Goal: Task Accomplishment & Management: Use online tool/utility

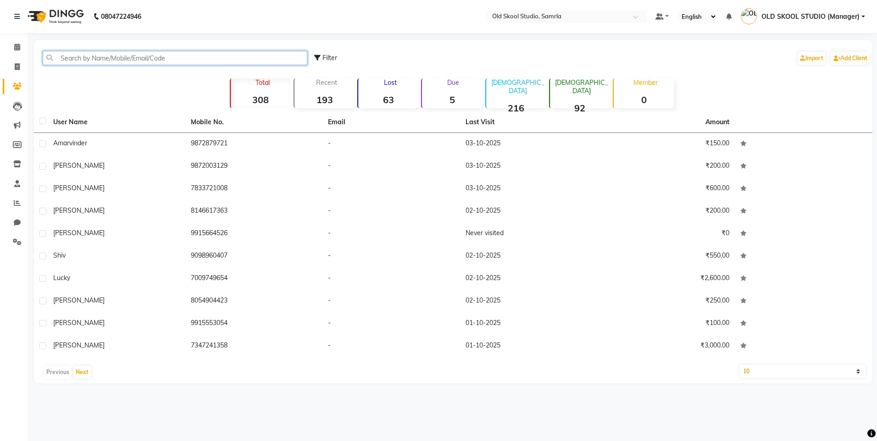
click at [123, 61] on input "text" at bounding box center [175, 58] width 265 height 14
click at [21, 68] on span at bounding box center [17, 67] width 16 height 11
select select "service"
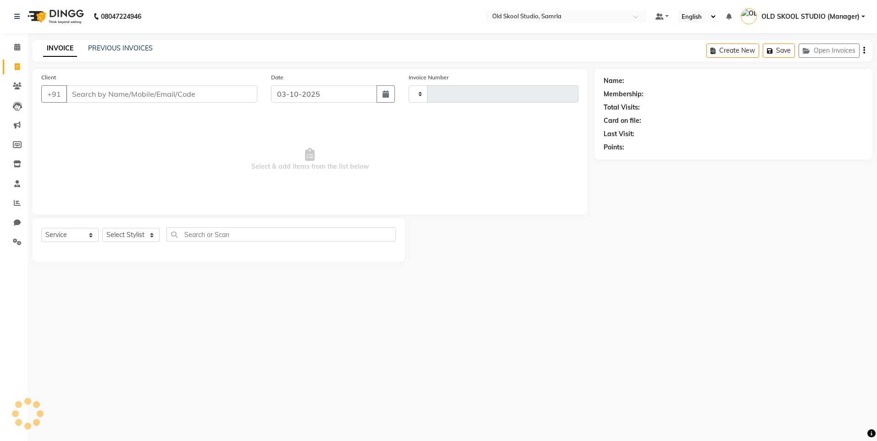
type input "7860000795"
type input "0501"
select select "8041"
click at [181, 99] on input "7860000795" at bounding box center [138, 93] width 144 height 17
type input "7"
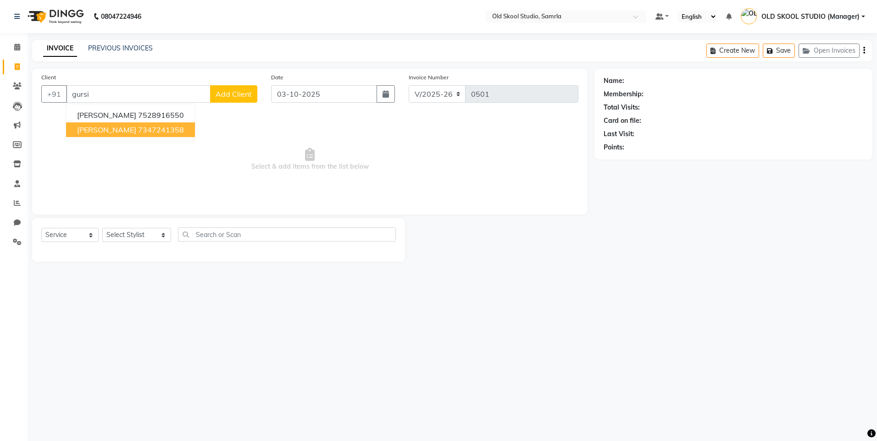
click at [176, 129] on button "[PERSON_NAME] 7347241358" at bounding box center [130, 129] width 129 height 15
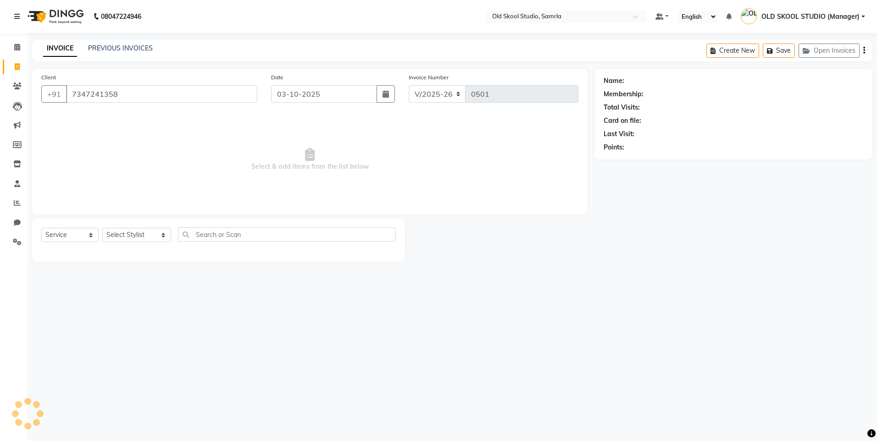
type input "7347241358"
select select "1: Object"
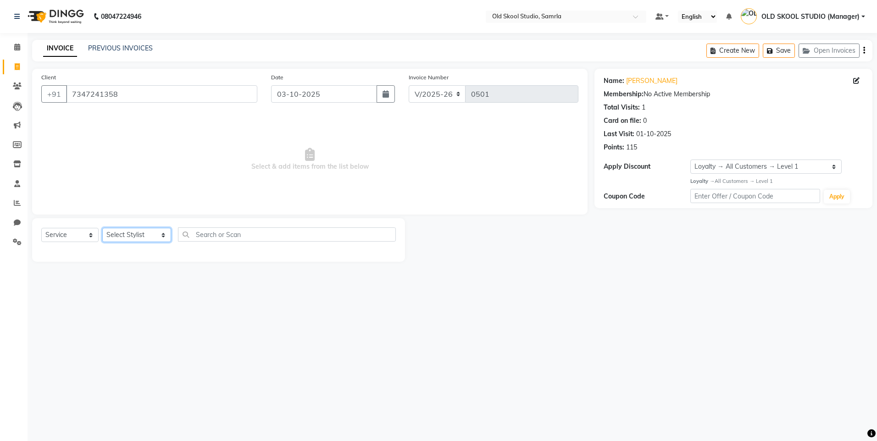
click at [137, 239] on select "Select Stylist [PERSON_NAME] gagandeepkaur [PERSON_NAME] OLD SKOOL STUDIO (Mana…" at bounding box center [136, 235] width 69 height 14
select select "84326"
click at [102, 228] on select "Select Stylist [PERSON_NAME] gagandeepkaur [PERSON_NAME] OLD SKOOL STUDIO (Mana…" at bounding box center [136, 235] width 69 height 14
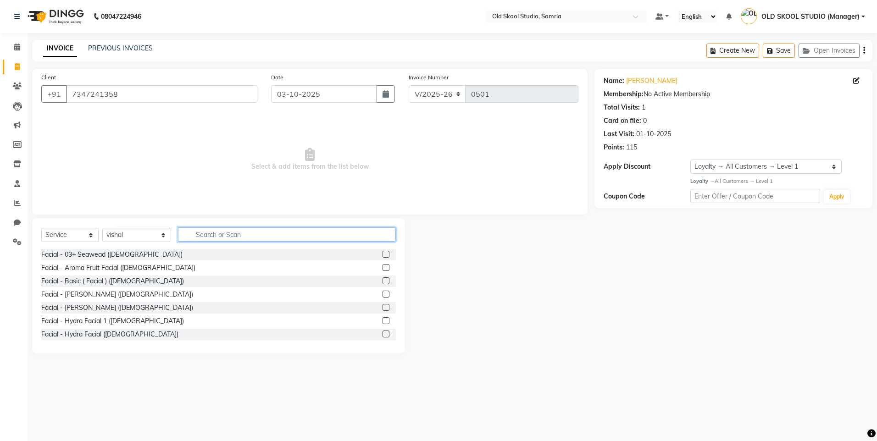
click at [225, 233] on input "text" at bounding box center [287, 234] width 218 height 14
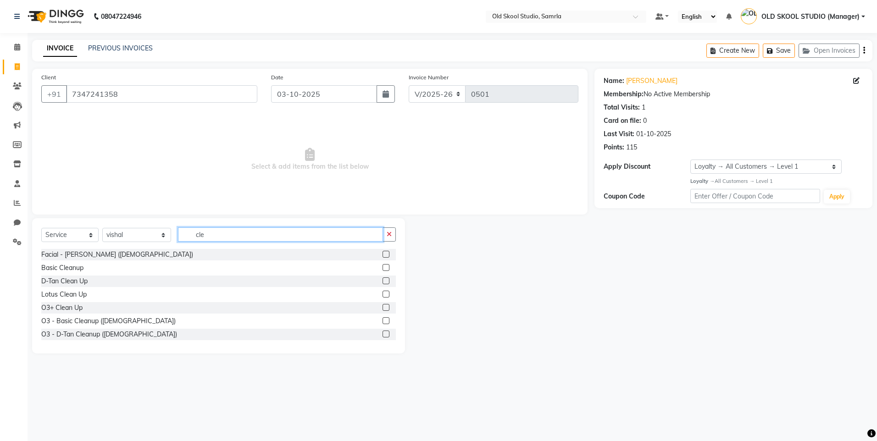
type input "cle"
click at [374, 267] on div "Basic Cleanup" at bounding box center [218, 267] width 354 height 11
click at [382, 267] on label at bounding box center [385, 267] width 7 height 7
click at [382, 267] on input "checkbox" at bounding box center [385, 268] width 6 height 6
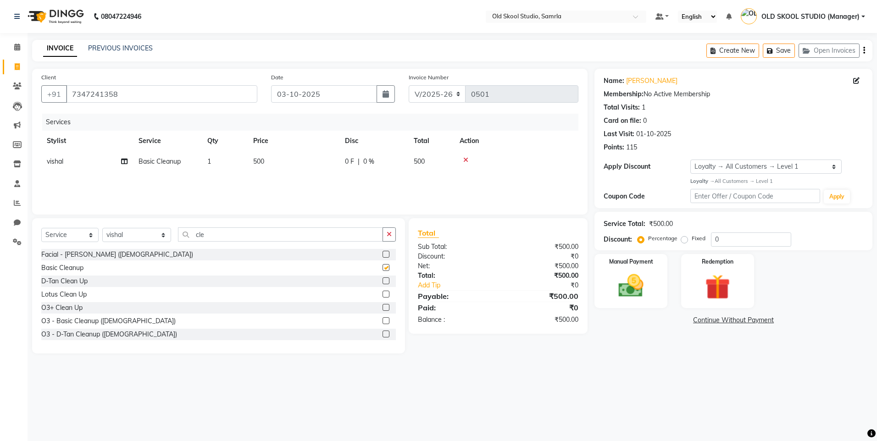
checkbox input "false"
click at [392, 238] on button "button" at bounding box center [388, 234] width 13 height 14
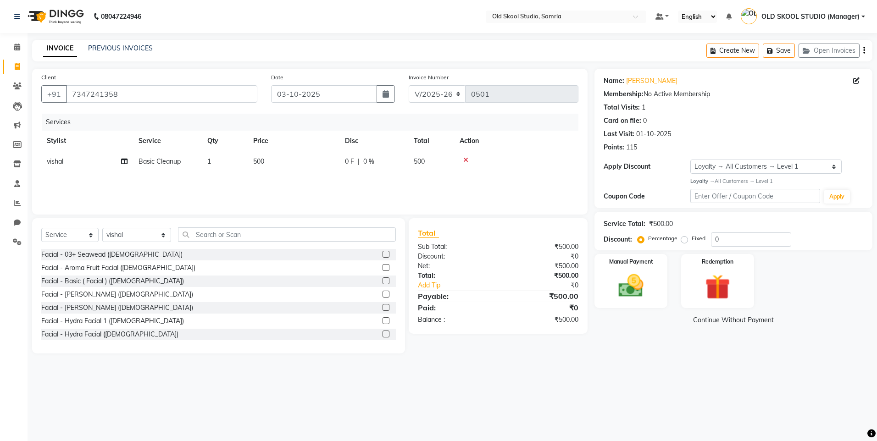
click at [569, 419] on div "08047224946 Select Location × Old Skool Studio, Samrla Default Panel My Panel E…" at bounding box center [438, 220] width 877 height 441
click at [84, 235] on select "Select Service Product Membership Package Voucher Prepaid Gift Card" at bounding box center [69, 235] width 57 height 14
click at [630, 270] on div "Manual Payment" at bounding box center [631, 281] width 76 height 56
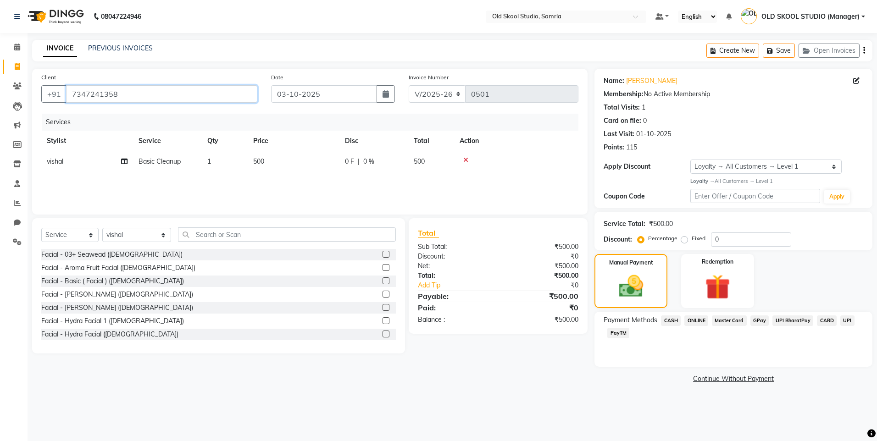
drag, startPoint x: 71, startPoint y: 96, endPoint x: 193, endPoint y: 90, distance: 121.6
click at [193, 91] on input "7347241358" at bounding box center [161, 93] width 191 height 17
click at [147, 117] on div "Services" at bounding box center [313, 122] width 543 height 17
click at [667, 319] on span "CASH" at bounding box center [671, 320] width 20 height 11
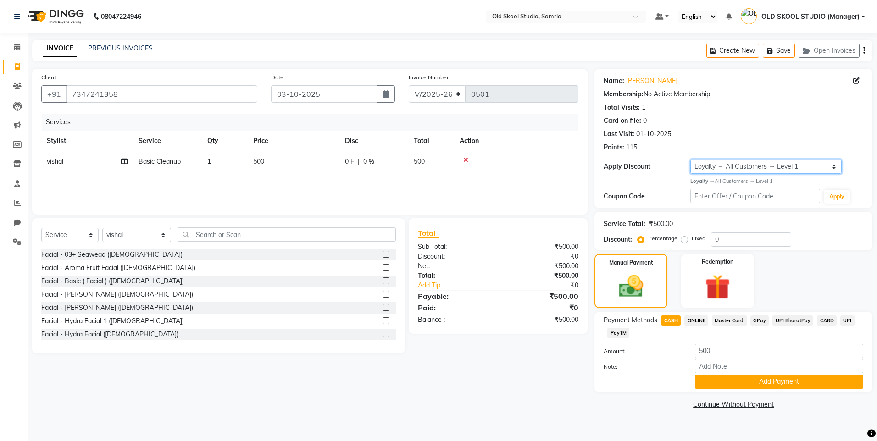
click at [835, 168] on select "Select Loyalty → All Customers → Level 1" at bounding box center [765, 167] width 151 height 14
click at [763, 375] on button "Add Payment" at bounding box center [779, 382] width 168 height 14
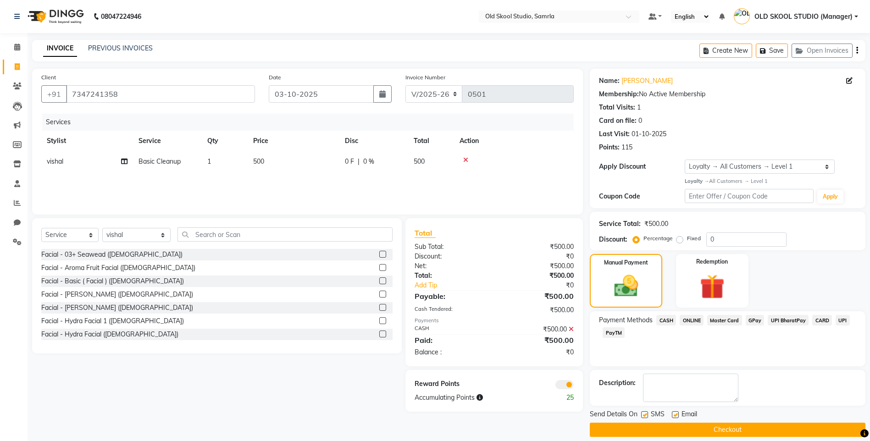
click at [733, 429] on button "Checkout" at bounding box center [728, 430] width 276 height 14
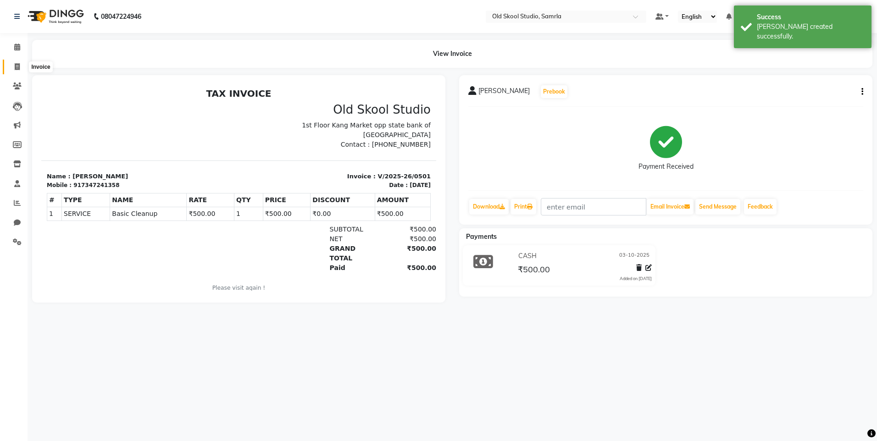
click at [15, 68] on icon at bounding box center [17, 66] width 5 height 7
select select "service"
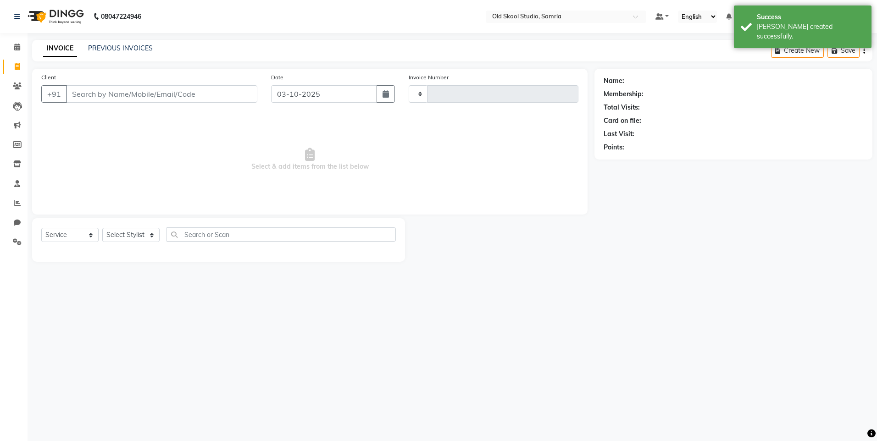
type input "0502"
select select "8041"
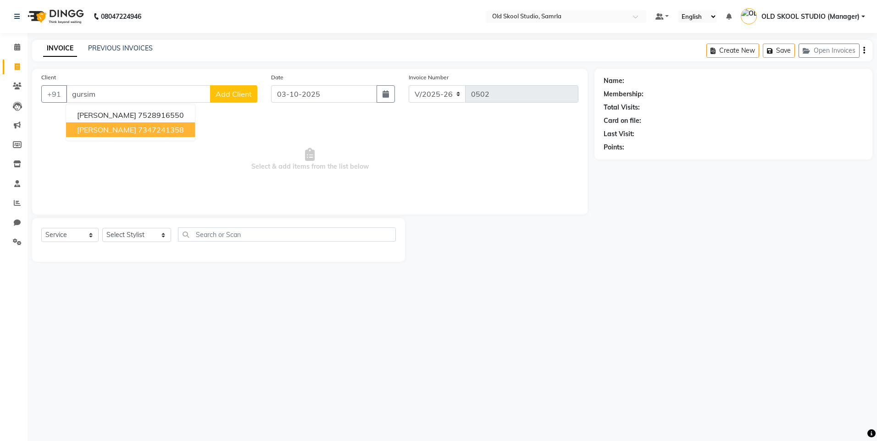
click at [170, 131] on button "[PERSON_NAME] 7347241358" at bounding box center [130, 129] width 129 height 15
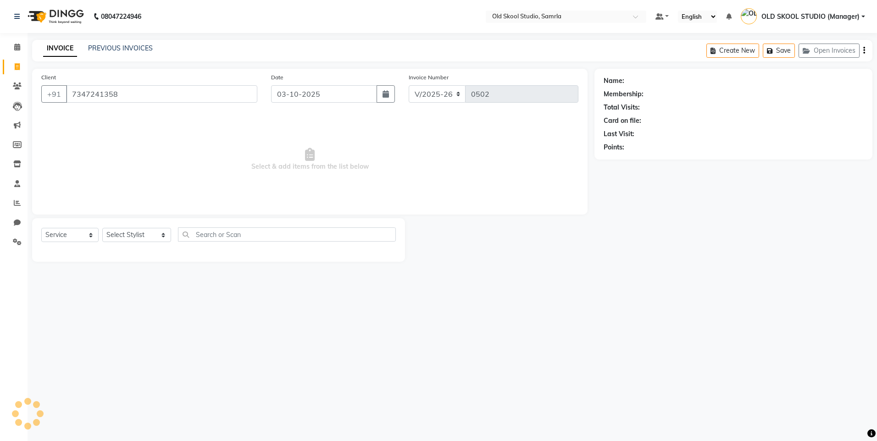
type input "7347241358"
select select "1: Object"
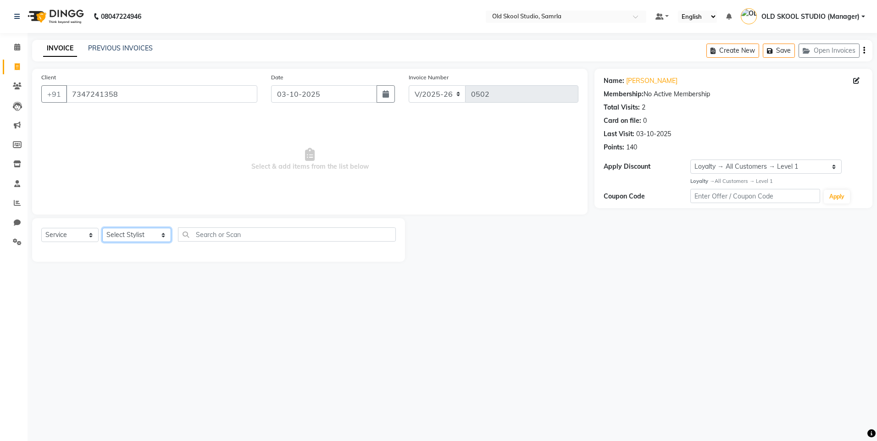
click at [138, 237] on select "Select Stylist [PERSON_NAME] gagandeepkaur [PERSON_NAME] OLD SKOOL STUDIO (Mana…" at bounding box center [136, 235] width 69 height 14
select select "89685"
click at [102, 228] on select "Select Stylist [PERSON_NAME] gagandeepkaur [PERSON_NAME] OLD SKOOL STUDIO (Mana…" at bounding box center [136, 235] width 69 height 14
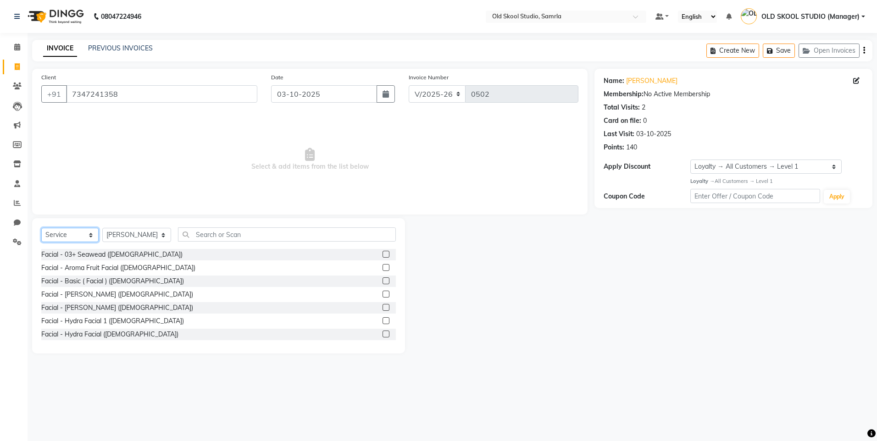
click at [80, 237] on select "Select Service Product Membership Package Voucher Prepaid Gift Card" at bounding box center [69, 235] width 57 height 14
select select "product"
click at [41, 228] on select "Select Service Product Membership Package Voucher Prepaid Gift Card" at bounding box center [69, 235] width 57 height 14
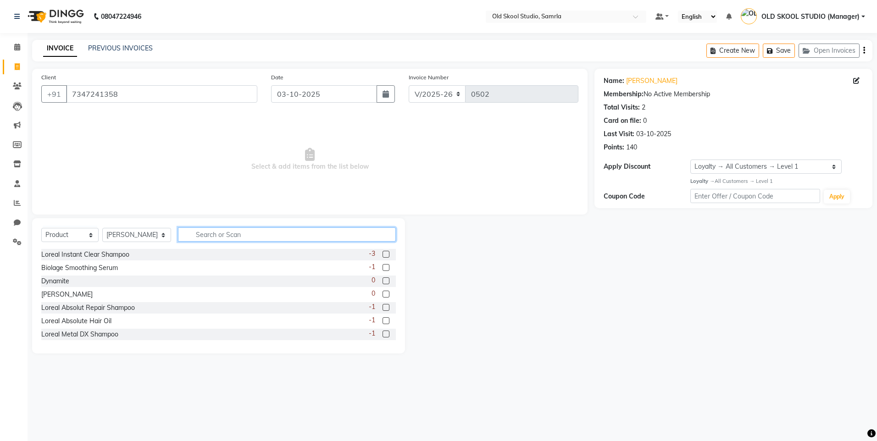
click at [196, 239] on input "text" at bounding box center [287, 234] width 218 height 14
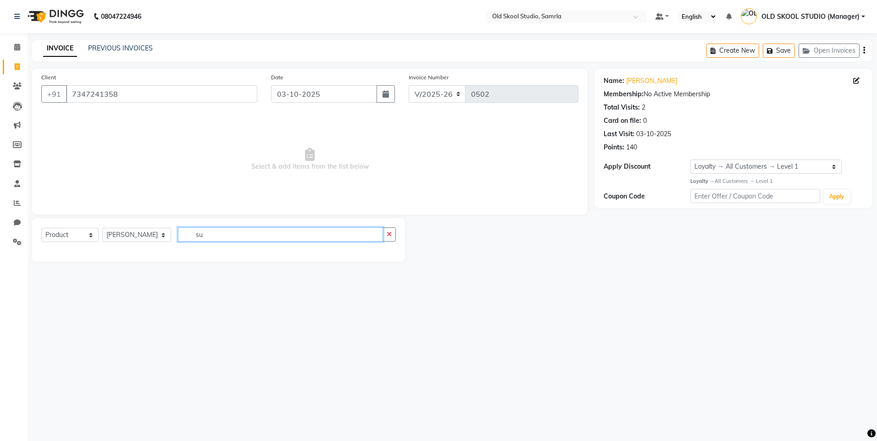
type input "s"
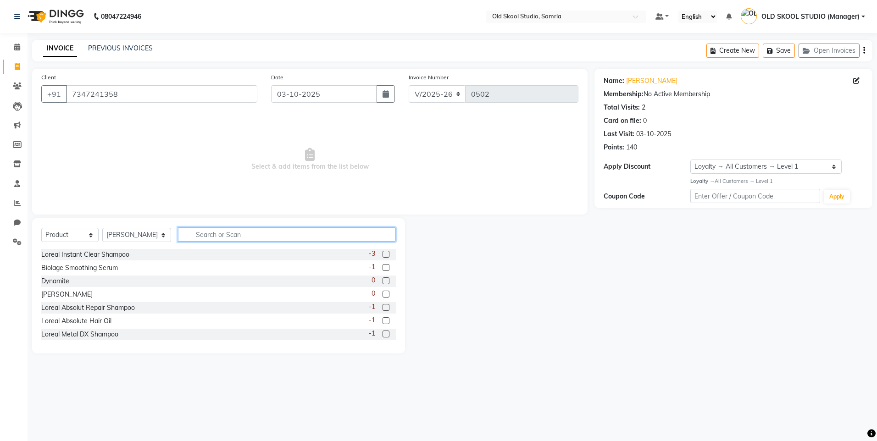
click at [299, 233] on input "text" at bounding box center [287, 234] width 218 height 14
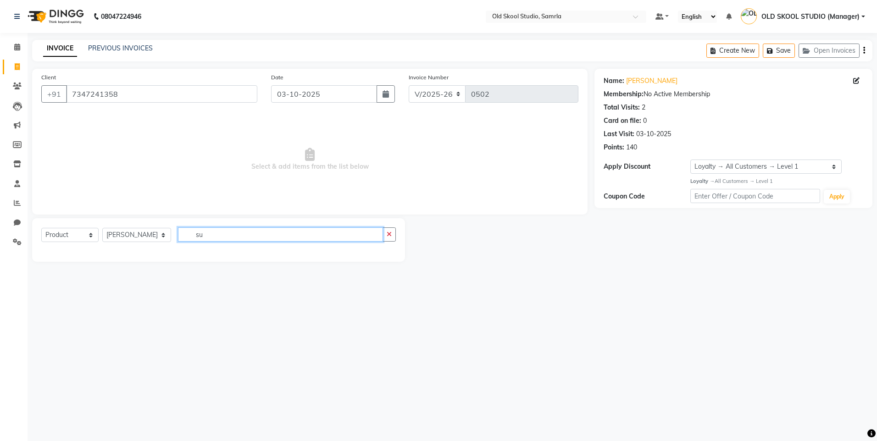
type input "s"
type input "c"
type input "s"
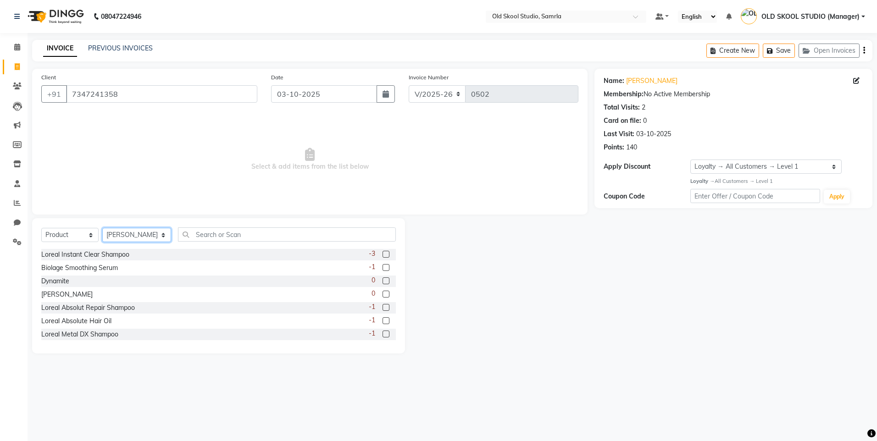
click at [162, 237] on select "Select Stylist [PERSON_NAME] gagandeepkaur [PERSON_NAME] OLD SKOOL STUDIO (Mana…" at bounding box center [136, 235] width 69 height 14
select select "84326"
click at [102, 228] on select "Select Stylist [PERSON_NAME] gagandeepkaur [PERSON_NAME] OLD SKOOL STUDIO (Mana…" at bounding box center [136, 235] width 69 height 14
click at [75, 239] on select "Select Service Product Membership Package Voucher Prepaid Gift Card" at bounding box center [69, 235] width 57 height 14
click at [41, 228] on select "Select Service Product Membership Package Voucher Prepaid Gift Card" at bounding box center [69, 235] width 57 height 14
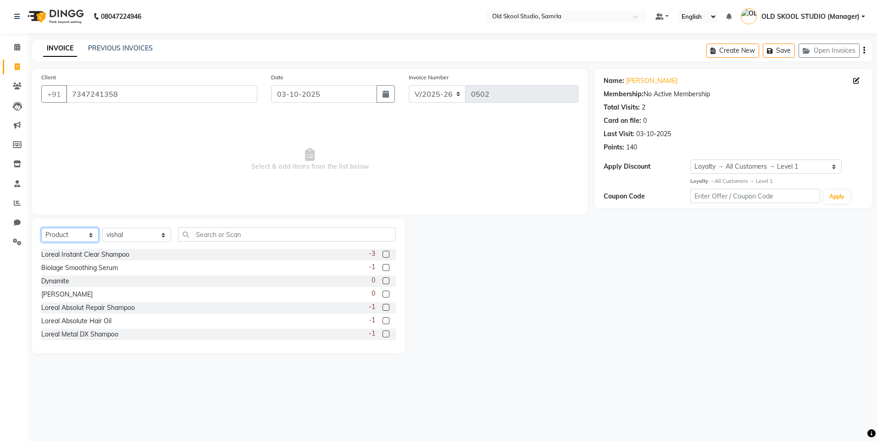
scroll to position [81, 0]
click at [382, 331] on label at bounding box center [385, 332] width 7 height 7
click at [382, 331] on input "checkbox" at bounding box center [385, 333] width 6 height 6
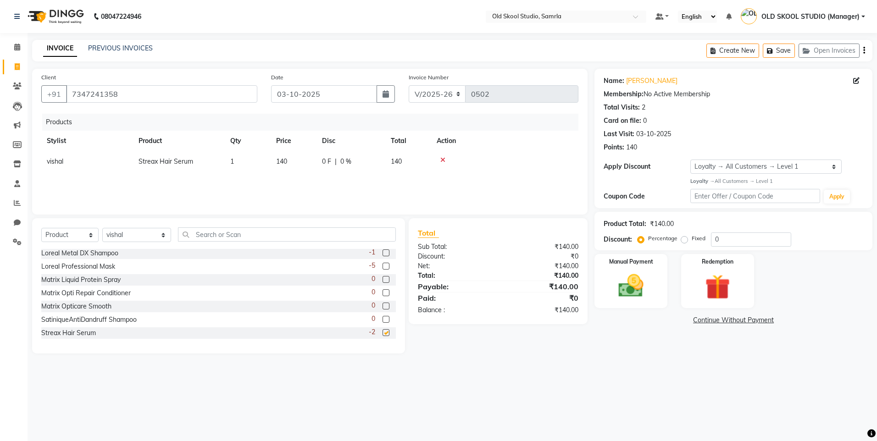
checkbox input "false"
click at [287, 157] on span "140" at bounding box center [281, 161] width 11 height 8
select select "84326"
click at [292, 165] on input "140" at bounding box center [293, 164] width 35 height 14
type input "190"
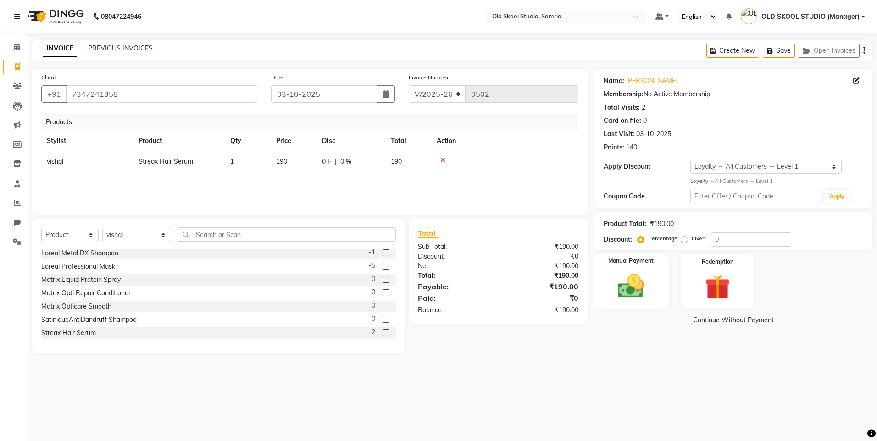
click at [627, 287] on img at bounding box center [630, 286] width 43 height 30
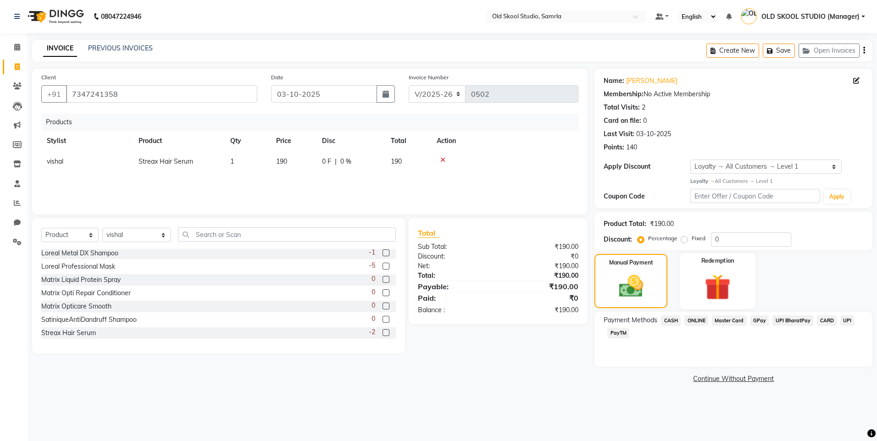
click at [710, 292] on img at bounding box center [717, 287] width 43 height 33
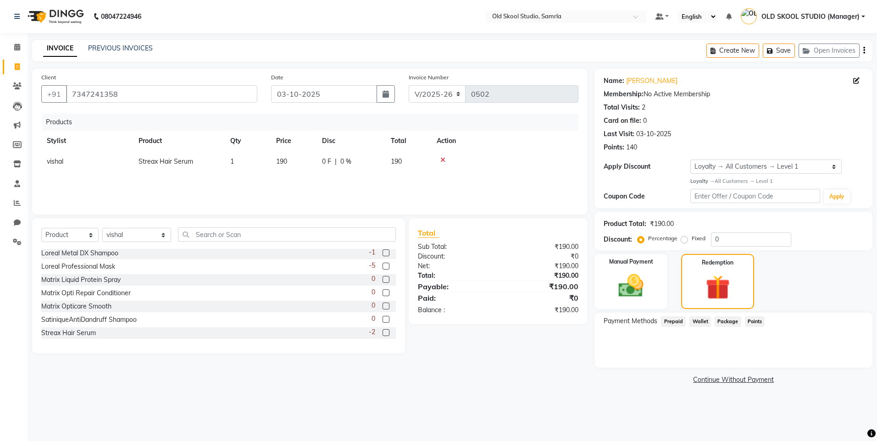
click at [752, 324] on span "Points" at bounding box center [754, 321] width 20 height 11
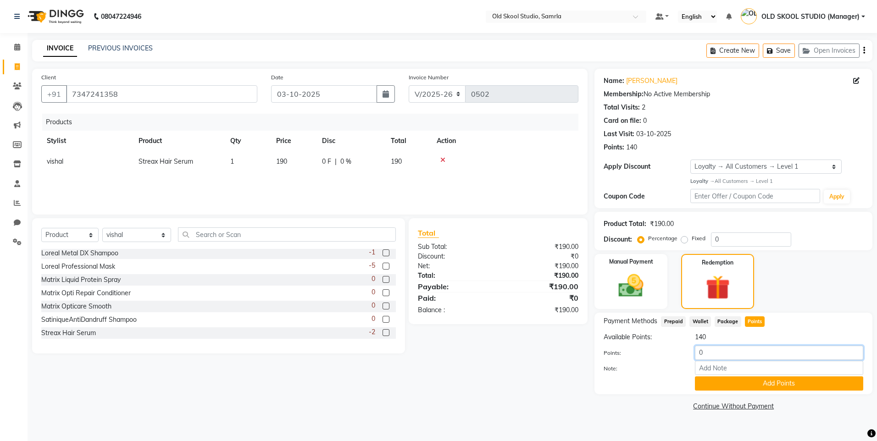
click at [708, 354] on input "0" at bounding box center [779, 353] width 168 height 14
type input "140"
click at [754, 385] on button "Add Points" at bounding box center [779, 383] width 168 height 14
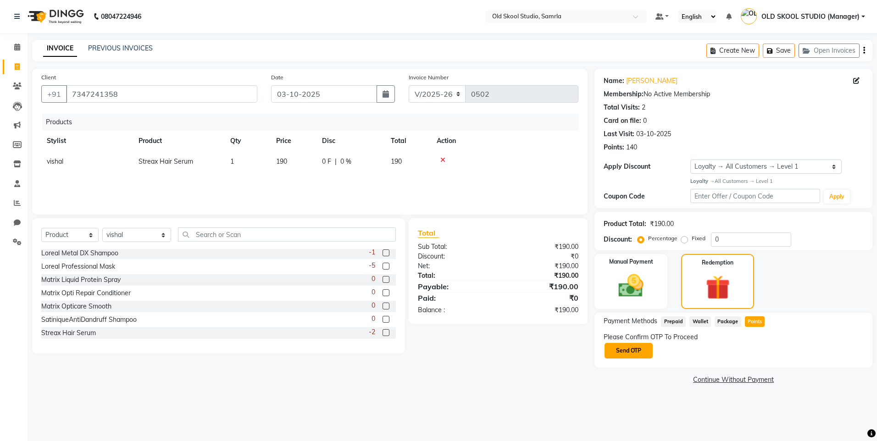
click at [634, 351] on button "Send OTP" at bounding box center [628, 351] width 48 height 16
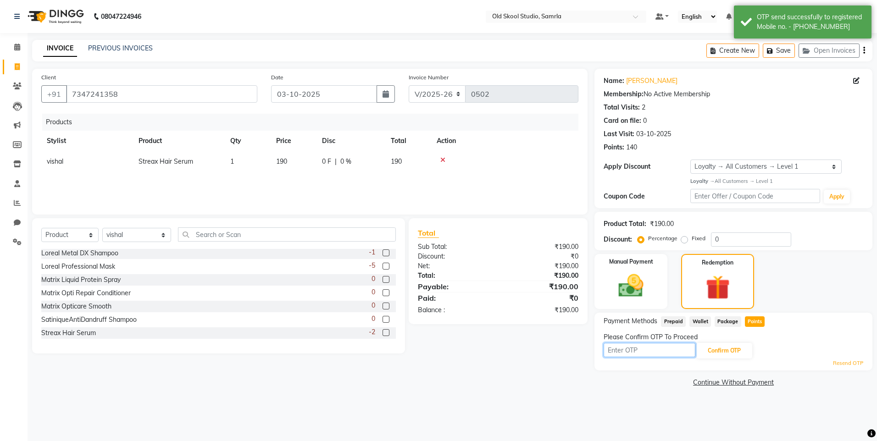
click at [671, 347] on input "text" at bounding box center [649, 350] width 92 height 14
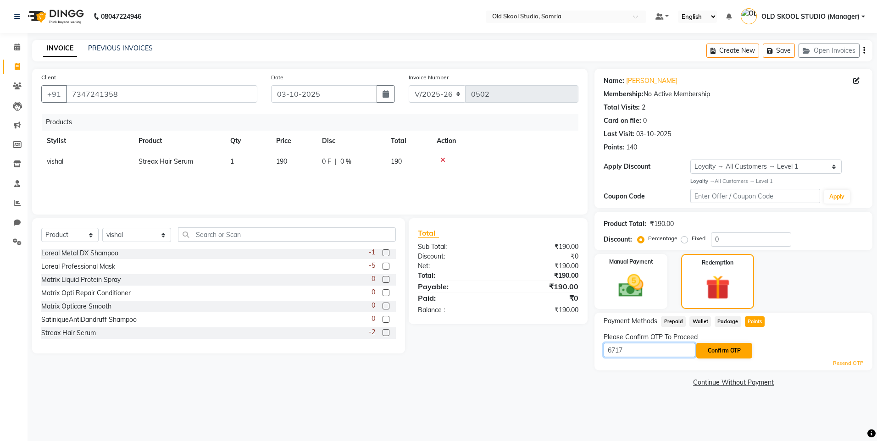
type input "6717"
click at [729, 353] on button "Confirm OTP" at bounding box center [724, 351] width 56 height 16
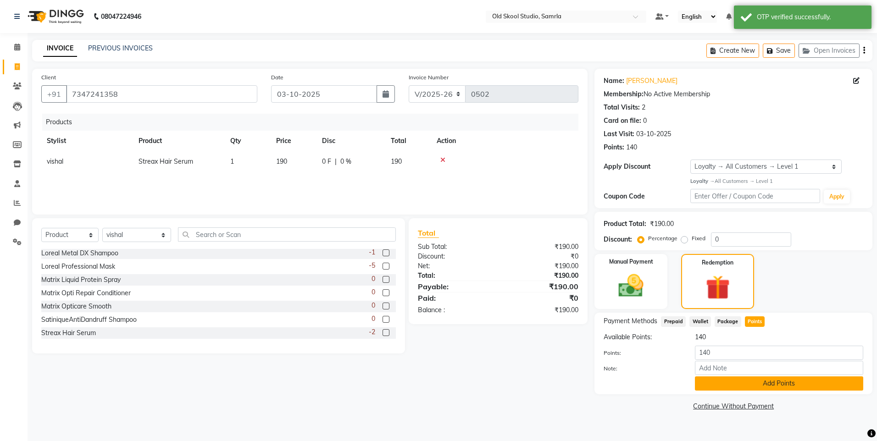
click at [731, 384] on button "Add Points" at bounding box center [779, 383] width 168 height 14
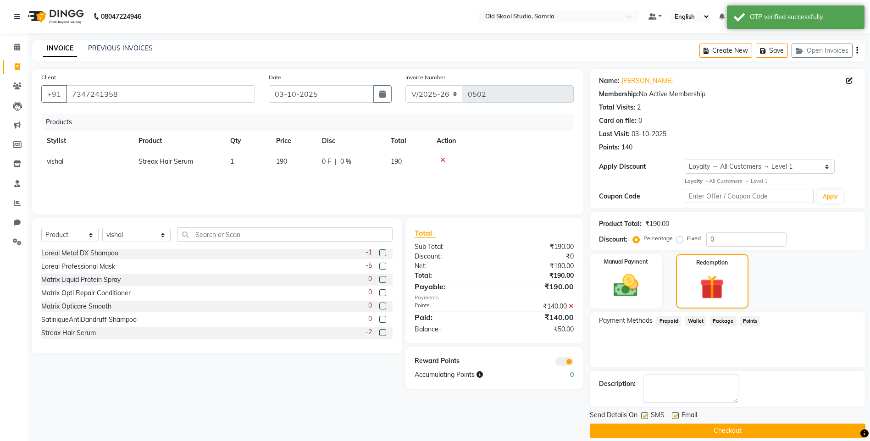
click at [733, 435] on button "Checkout" at bounding box center [728, 431] width 276 height 14
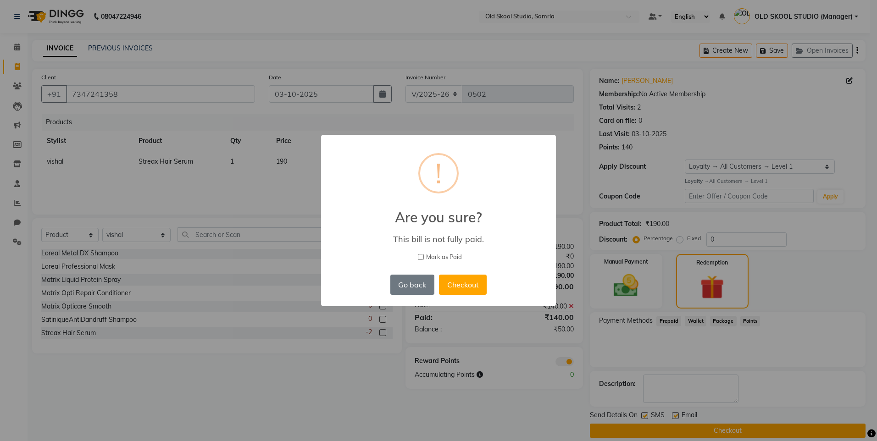
click at [420, 254] on label "Mark as Paid" at bounding box center [438, 257] width 211 height 9
click at [420, 254] on input "Mark as Paid" at bounding box center [421, 257] width 6 height 6
checkbox input "true"
click at [454, 285] on button "Checkout" at bounding box center [463, 285] width 48 height 20
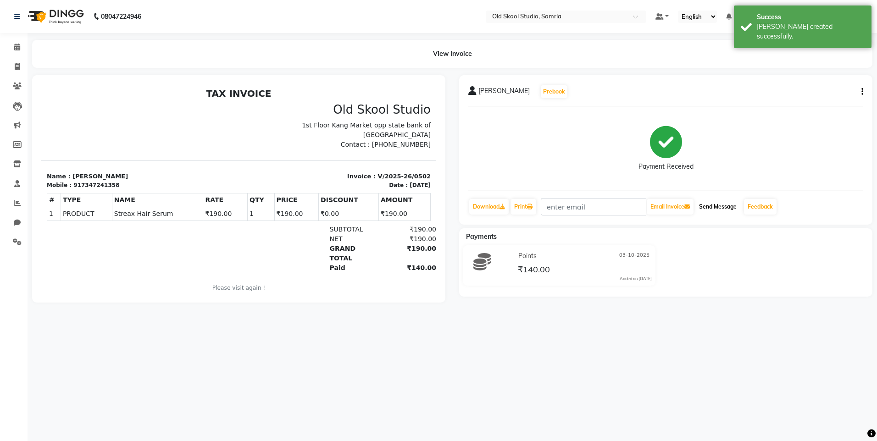
click at [722, 209] on button "Send Message" at bounding box center [717, 207] width 45 height 16
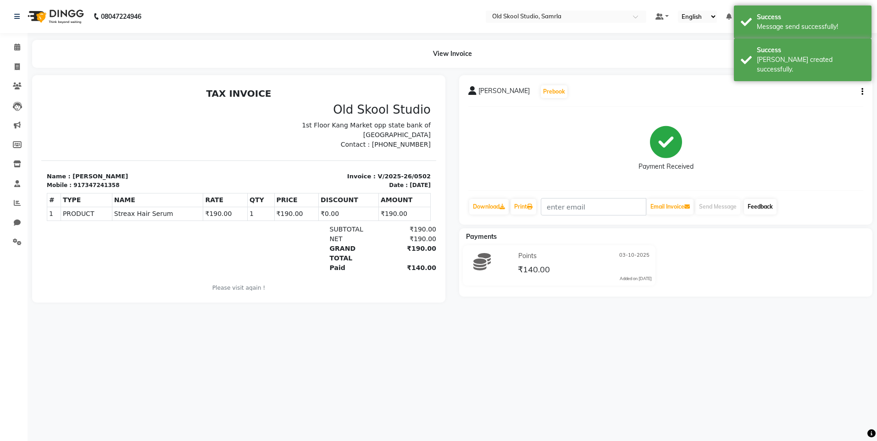
click at [764, 208] on link "Feedback" at bounding box center [760, 207] width 33 height 16
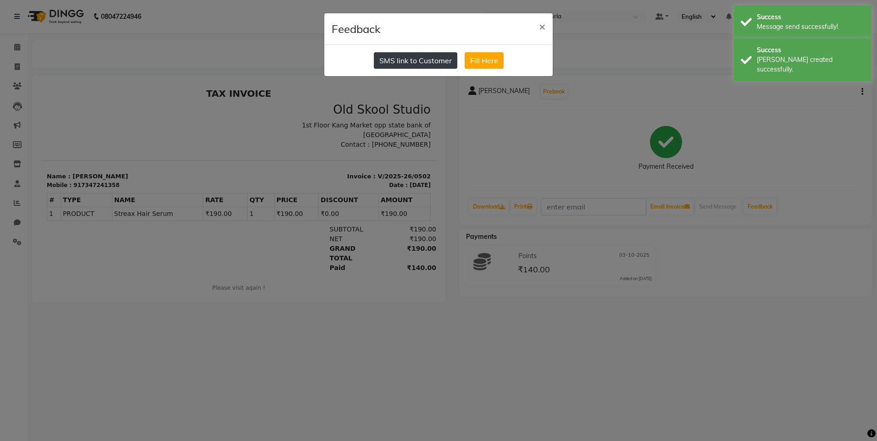
click at [399, 61] on button "SMS link to Customer" at bounding box center [415, 60] width 83 height 17
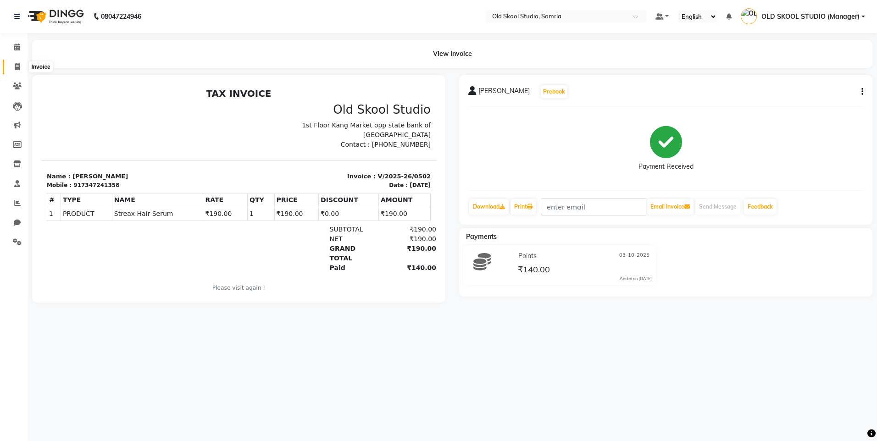
click at [16, 64] on icon at bounding box center [17, 66] width 5 height 7
select select "service"
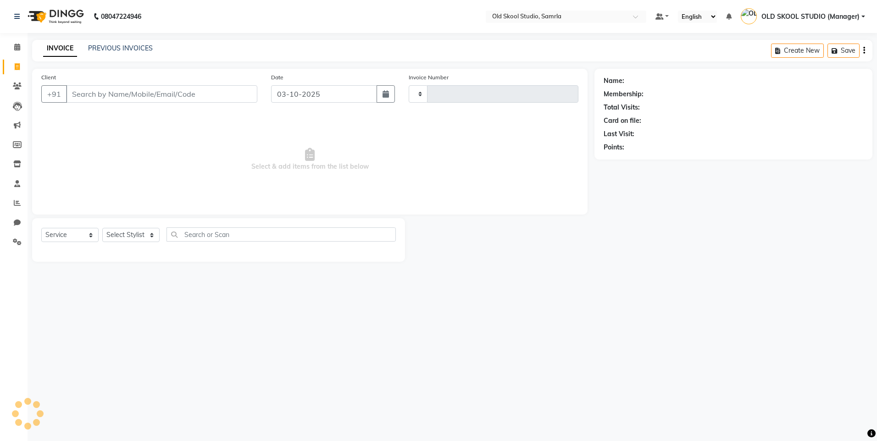
type input "0503"
select select "8041"
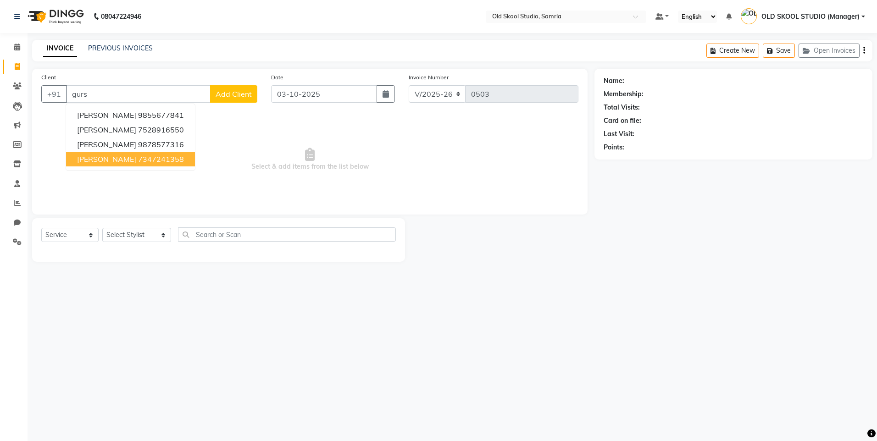
click at [138, 159] on ngb-highlight "7347241358" at bounding box center [161, 158] width 46 height 9
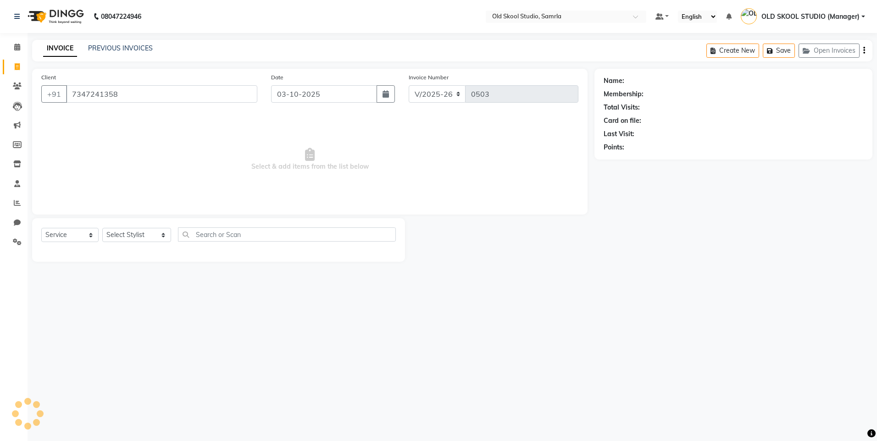
type input "7347241358"
select select "1: Object"
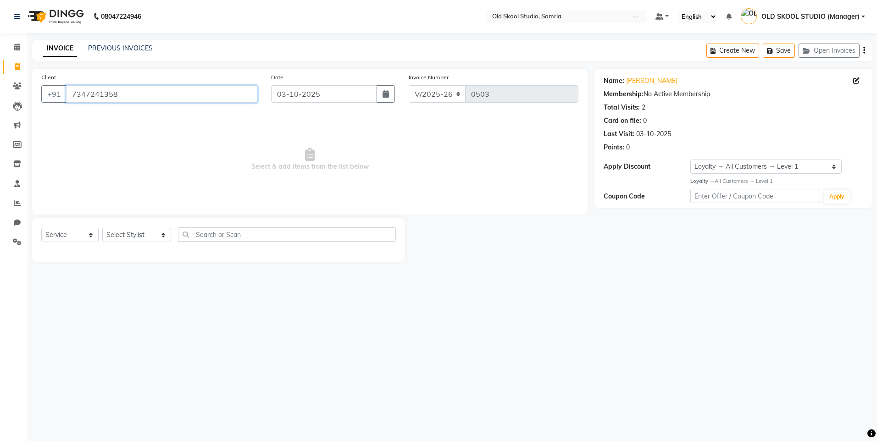
click at [210, 95] on input "7347241358" at bounding box center [161, 93] width 191 height 17
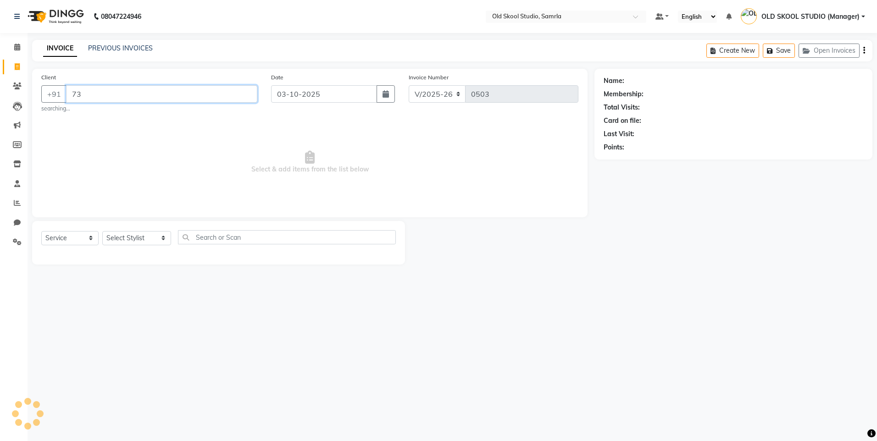
type input "7"
click at [11, 46] on span at bounding box center [17, 47] width 16 height 11
